Goal: Complete application form

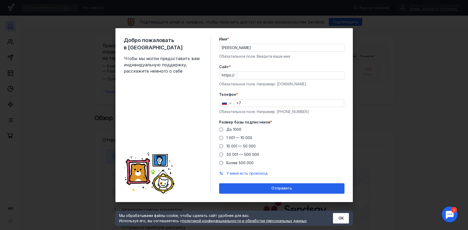
click at [248, 43] on div "Имя * [PERSON_NAME] Обязательное поле. Введите ваше имя" at bounding box center [281, 48] width 125 height 22
click at [247, 44] on input "[PERSON_NAME]" at bounding box center [281, 47] width 125 height 7
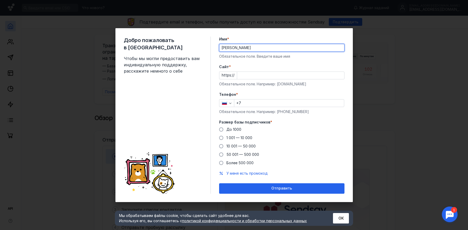
click at [247, 44] on input "[PERSON_NAME]" at bounding box center [281, 47] width 125 height 7
click at [247, 47] on input "[PERSON_NAME]" at bounding box center [281, 47] width 125 height 7
type input "[PERSON_NAME]"
click at [225, 68] on span "Cайт" at bounding box center [224, 66] width 10 height 5
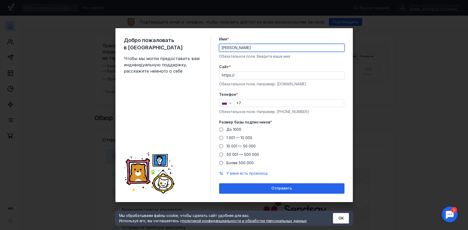
click at [237, 72] on input "Cайт *" at bounding box center [290, 75] width 107 height 7
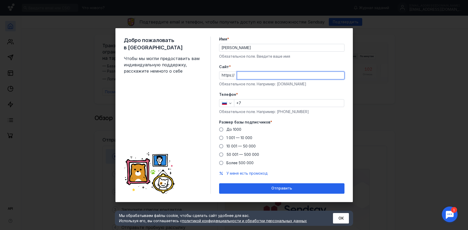
click at [247, 73] on input "Cайт *" at bounding box center [290, 75] width 107 height 7
type input "[DOMAIN_NAME][GEOGRAPHIC_DATA]"
click at [257, 105] on input "+7" at bounding box center [289, 102] width 110 height 7
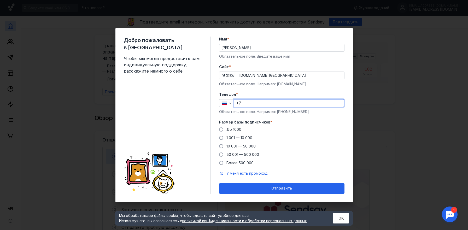
type input "[PHONE_NUMBER]"
click at [236, 131] on span "До 1000" at bounding box center [233, 129] width 15 height 4
click at [0, 0] on input "До 1000" at bounding box center [0, 0] width 0 height 0
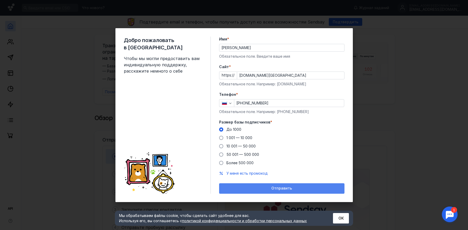
click at [270, 189] on div "Отправить" at bounding box center [282, 188] width 120 height 4
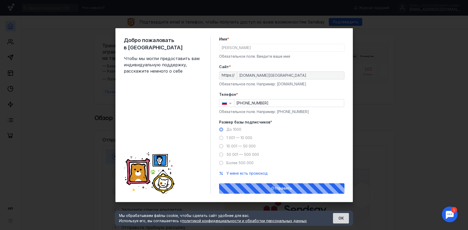
click at [336, 220] on button "ОК" at bounding box center [341, 218] width 16 height 10
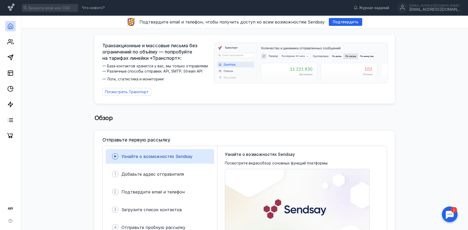
click at [9, 30] on link at bounding box center [10, 26] width 10 height 10
click at [11, 41] on icon at bounding box center [10, 42] width 6 height 6
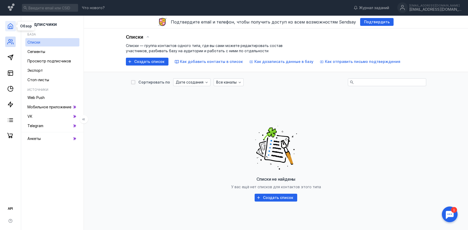
click at [11, 26] on polyline at bounding box center [11, 27] width 2 height 3
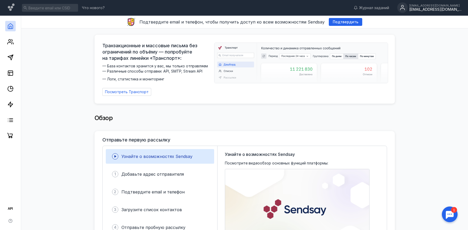
click at [434, 9] on div "[EMAIL_ADDRESS][DOMAIN_NAME]" at bounding box center [435, 9] width 52 height 4
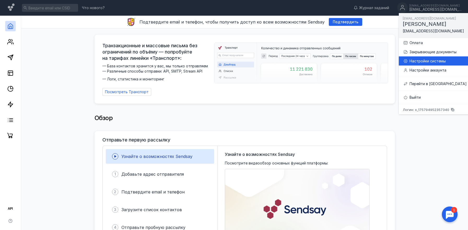
click at [435, 68] on div "Настройки аккаунта" at bounding box center [437, 70] width 57 height 5
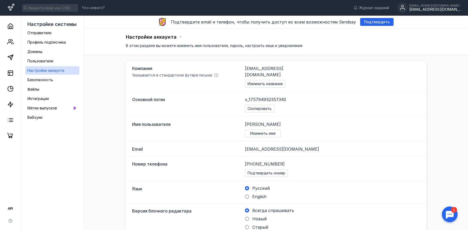
click at [448, 8] on div "[EMAIL_ADDRESS][DOMAIN_NAME]" at bounding box center [435, 9] width 52 height 4
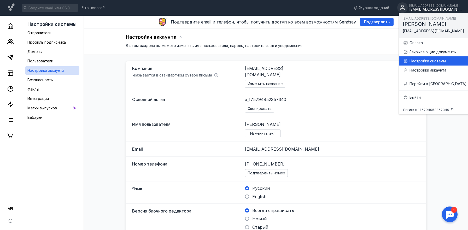
click at [435, 61] on div "Настройки системы" at bounding box center [437, 60] width 57 height 5
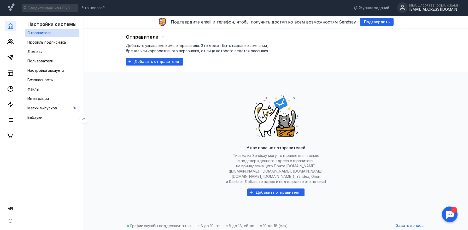
click at [12, 29] on icon at bounding box center [10, 26] width 6 height 6
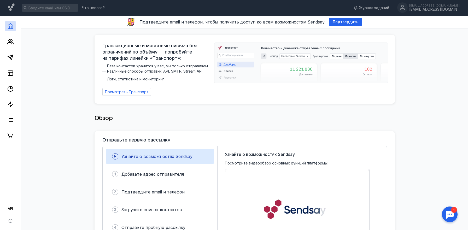
click at [434, 14] on div "Что нового? Журнал заданий [EMAIL_ADDRESS][DOMAIN_NAME] [EMAIL_ADDRESS][DOMAIN_…" at bounding box center [234, 8] width 468 height 16
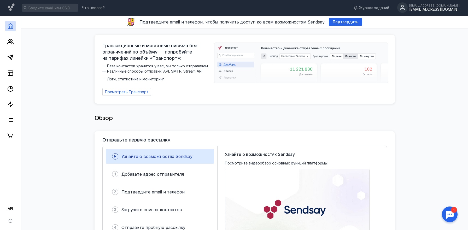
click at [433, 12] on div "[EMAIL_ADDRESS][DOMAIN_NAME] [EMAIL_ADDRESS][DOMAIN_NAME]" at bounding box center [429, 7] width 64 height 11
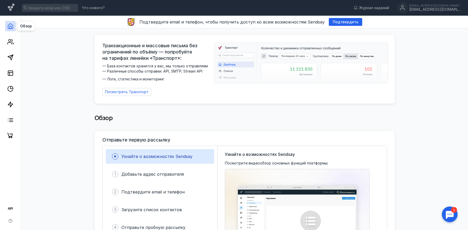
click at [9, 24] on icon at bounding box center [10, 26] width 6 height 6
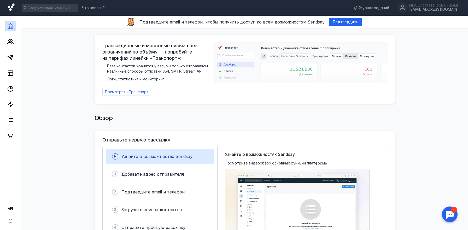
click at [10, 5] on icon at bounding box center [12, 7] width 8 height 9
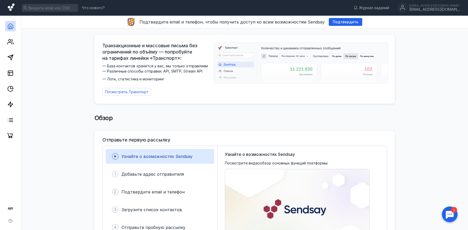
click at [14, 9] on icon at bounding box center [12, 7] width 8 height 9
click at [11, 26] on icon at bounding box center [10, 26] width 6 height 6
click at [11, 118] on icon at bounding box center [10, 120] width 6 height 6
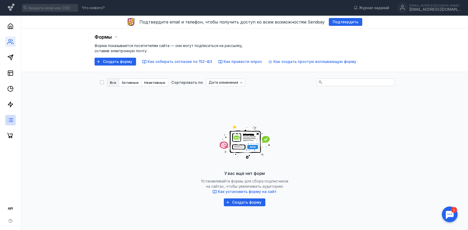
click at [10, 45] on link at bounding box center [10, 42] width 10 height 10
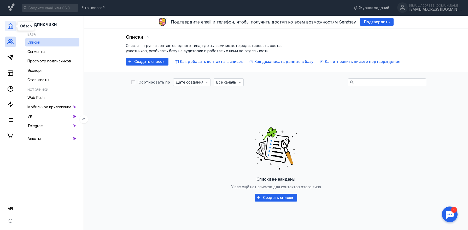
click at [10, 24] on icon at bounding box center [10, 26] width 6 height 6
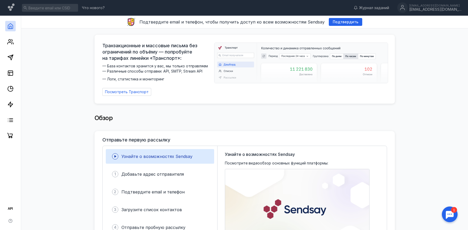
click at [239, 110] on div "Обзор" at bounding box center [245, 120] width 300 height 21
